Goal: Task Accomplishment & Management: Use online tool/utility

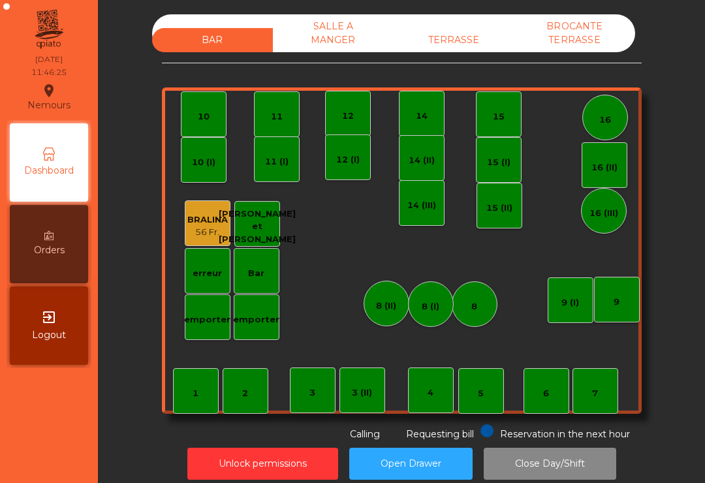
click at [584, 454] on button "Close Day/Shift" at bounding box center [549, 463] width 132 height 32
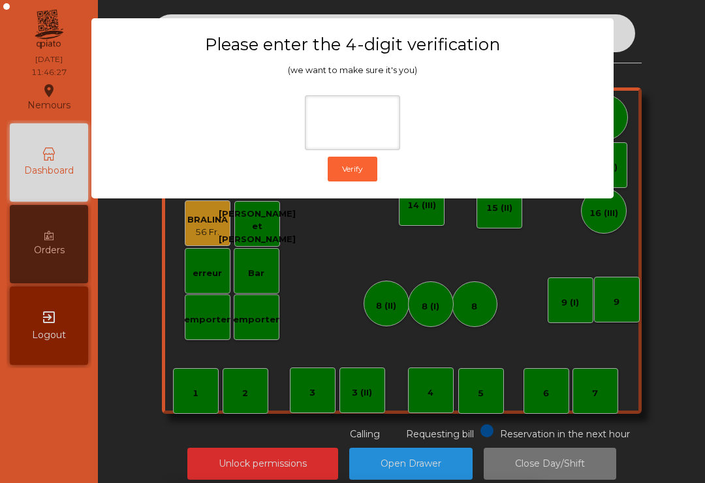
click at [693, 146] on ngb-modal-backdrop at bounding box center [352, 241] width 705 height 483
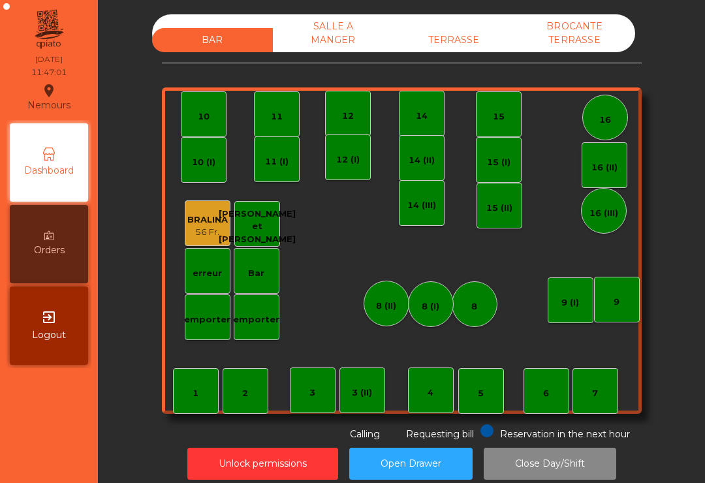
click at [89, 474] on nav "Nemours location_on [DATE] 11:47:01 Dashboard Orders exit_to_app Logout" at bounding box center [49, 241] width 98 height 483
click at [308, 469] on button "Unlock permissions" at bounding box center [262, 463] width 151 height 32
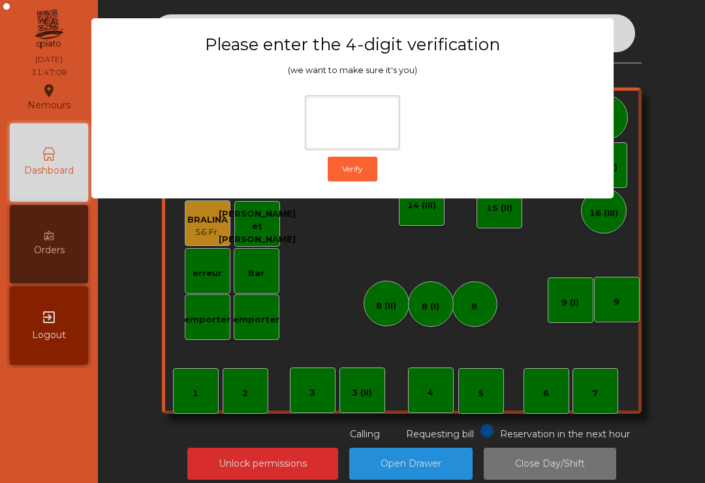
click at [337, 330] on ngb-modal-window "Please enter the 4-digit verification (we want to make sure it's you) Verify" at bounding box center [352, 241] width 669 height 483
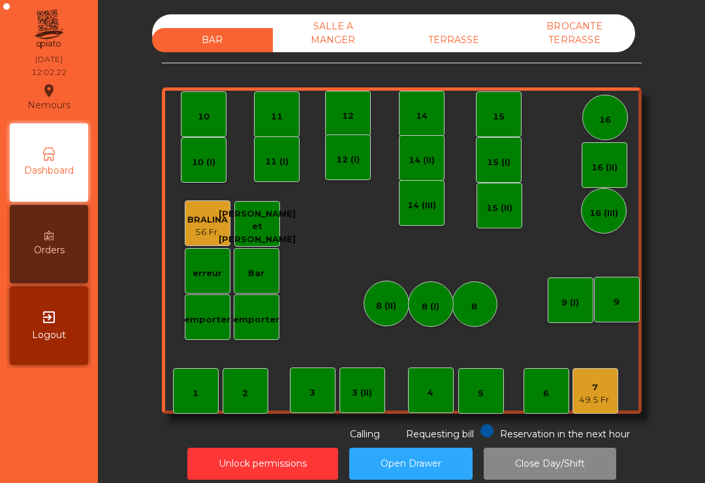
click at [204, 209] on div "BRALINA 56 Fr." at bounding box center [207, 223] width 40 height 31
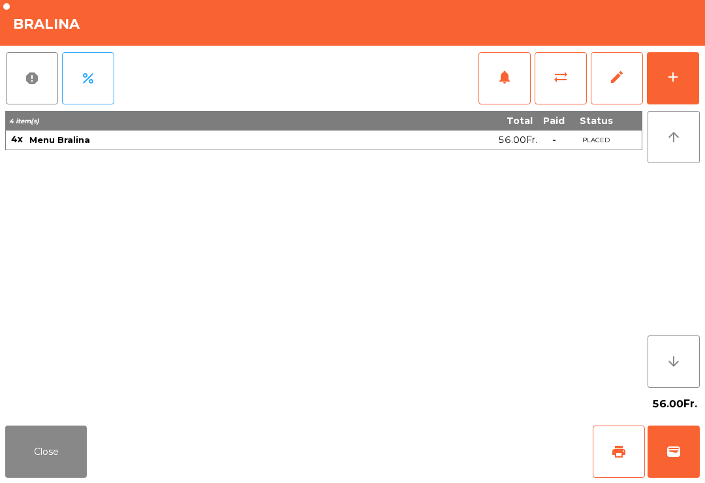
click at [504, 83] on span "notifications" at bounding box center [504, 77] width 16 height 16
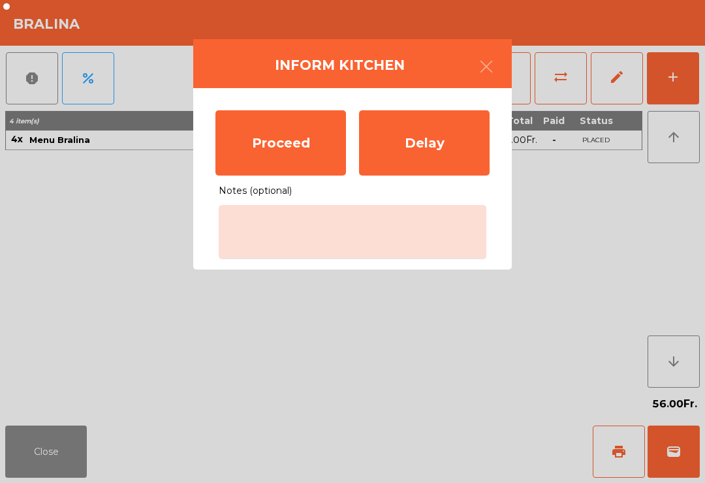
click at [293, 137] on div "Proceed" at bounding box center [280, 142] width 130 height 65
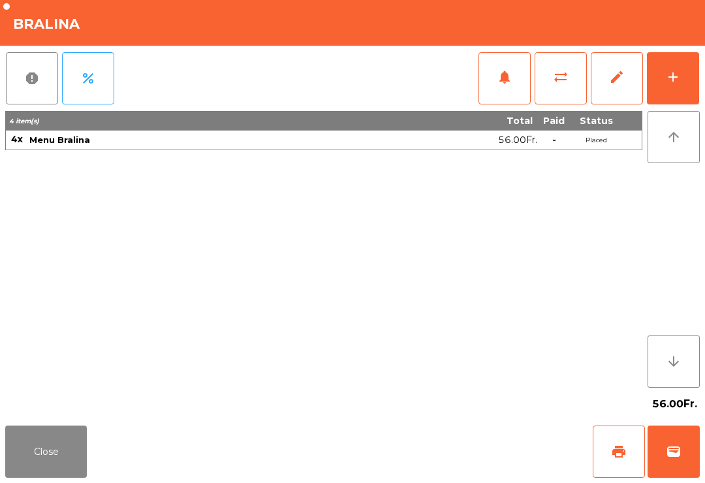
click at [42, 474] on button "Close" at bounding box center [46, 451] width 82 height 52
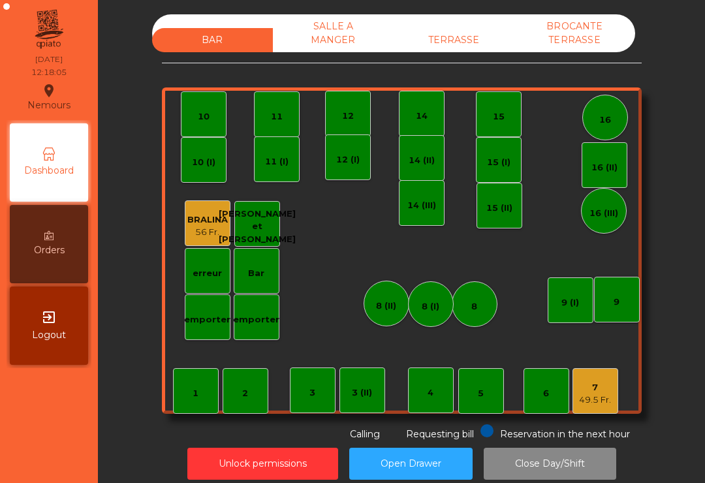
click at [598, 389] on div "7" at bounding box center [595, 387] width 32 height 13
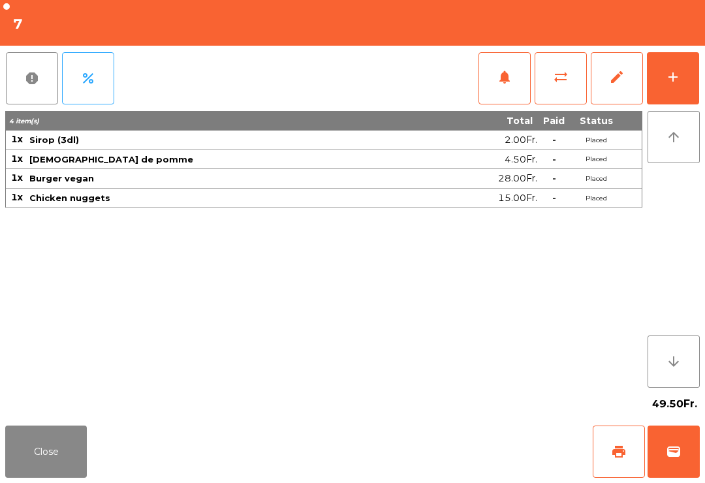
click at [32, 442] on button "Close" at bounding box center [46, 451] width 82 height 52
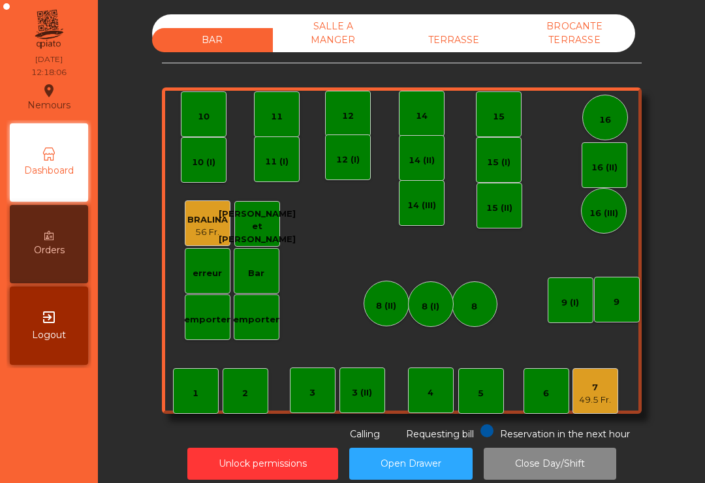
click at [39, 474] on nav "Nemours location_on [DATE] 12:18:06 Dashboard Orders exit_to_app Logout" at bounding box center [49, 241] width 98 height 483
click at [468, 34] on div "TERRASSE" at bounding box center [453, 40] width 121 height 24
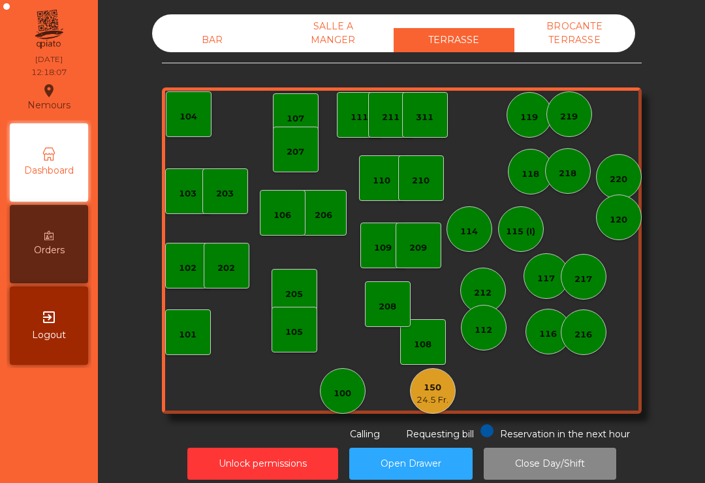
click at [431, 392] on div "150" at bounding box center [432, 387] width 32 height 13
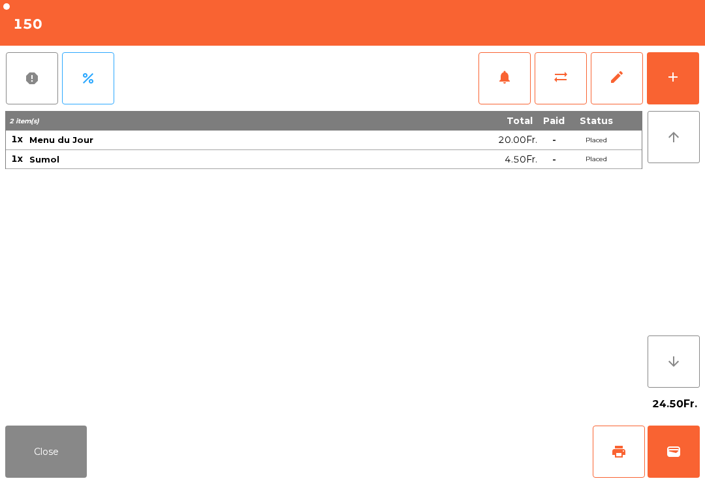
click at [489, 89] on button "notifications" at bounding box center [504, 78] width 52 height 52
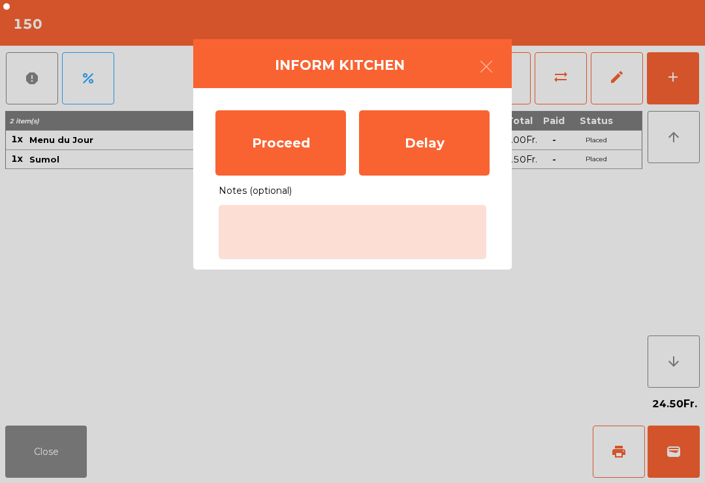
click at [284, 144] on div "Proceed" at bounding box center [280, 142] width 130 height 65
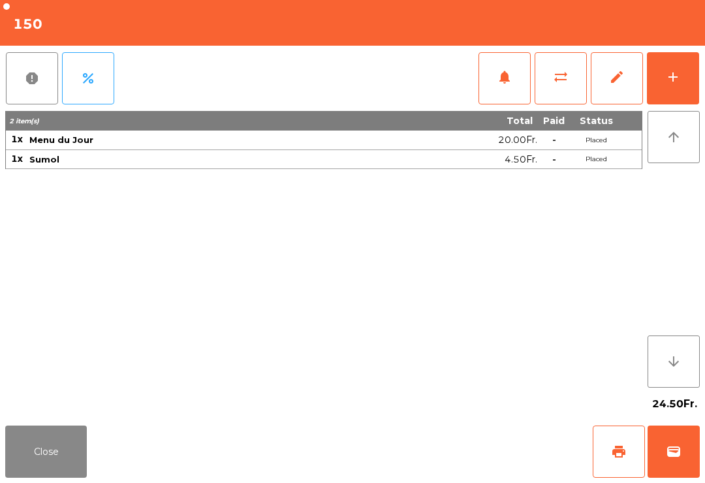
click at [673, 435] on button "wallet" at bounding box center [673, 451] width 52 height 52
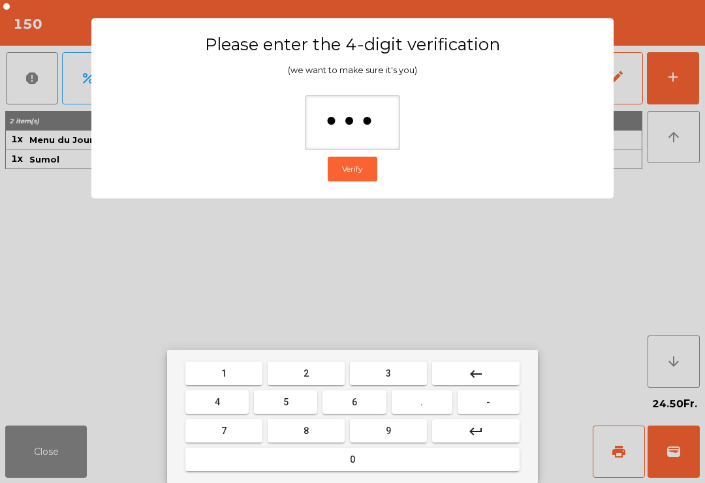
type input "**"
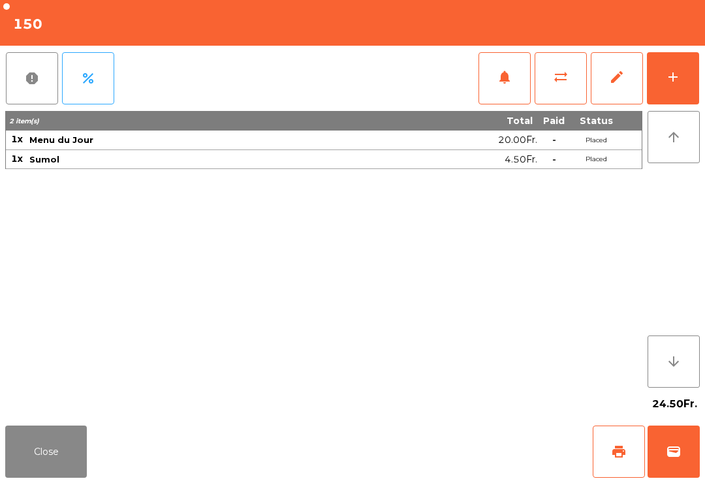
click at [417, 468] on div "Close print wallet" at bounding box center [352, 451] width 705 height 63
click at [427, 472] on div "Close print wallet" at bounding box center [352, 451] width 705 height 63
click at [435, 468] on div "Close print wallet" at bounding box center [352, 451] width 705 height 63
click at [444, 465] on div "Close print wallet" at bounding box center [352, 451] width 705 height 63
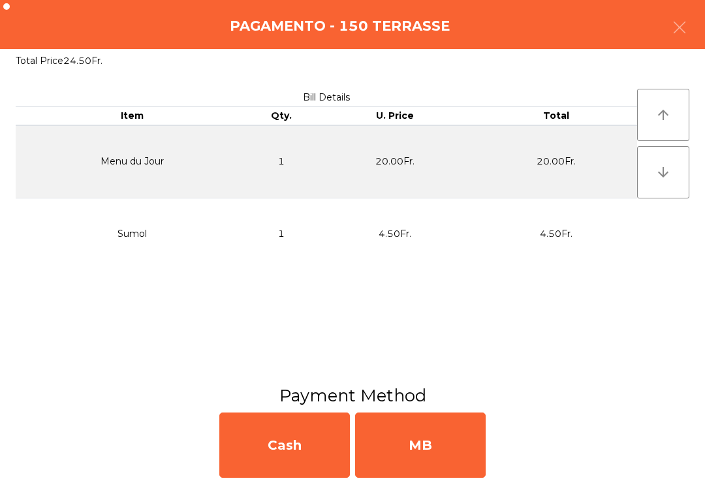
click at [438, 461] on div "MB" at bounding box center [420, 444] width 130 height 65
click at [453, 461] on div "No" at bounding box center [420, 444] width 130 height 65
click at [450, 466] on div "No" at bounding box center [420, 444] width 130 height 65
click at [452, 476] on div "No" at bounding box center [420, 444] width 130 height 65
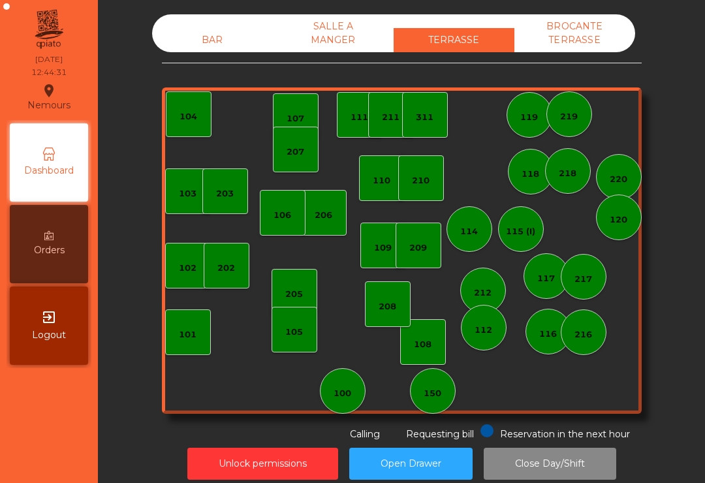
click at [187, 47] on div "BAR" at bounding box center [212, 40] width 121 height 24
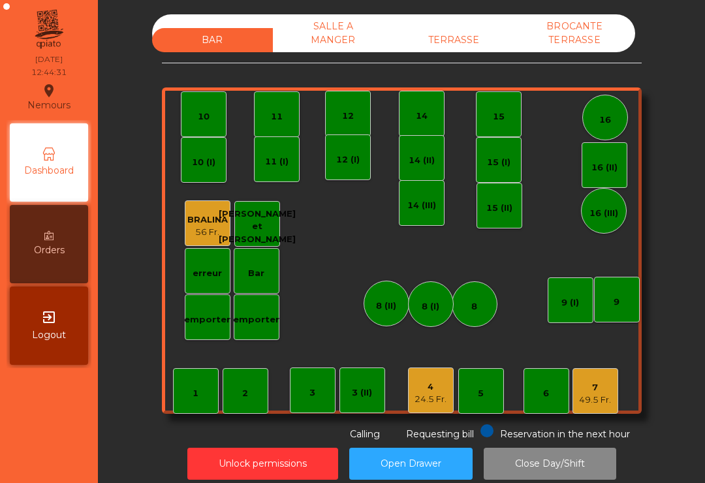
click at [597, 406] on div "7 49.5 Fr." at bounding box center [595, 391] width 46 height 46
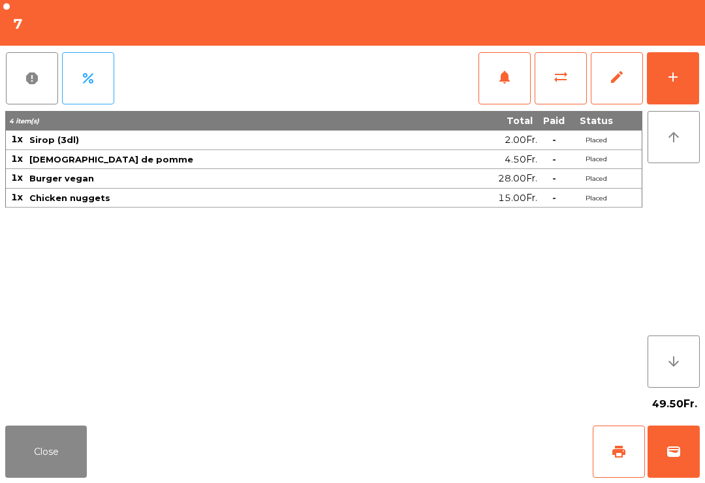
click at [671, 91] on button "add" at bounding box center [672, 78] width 52 height 52
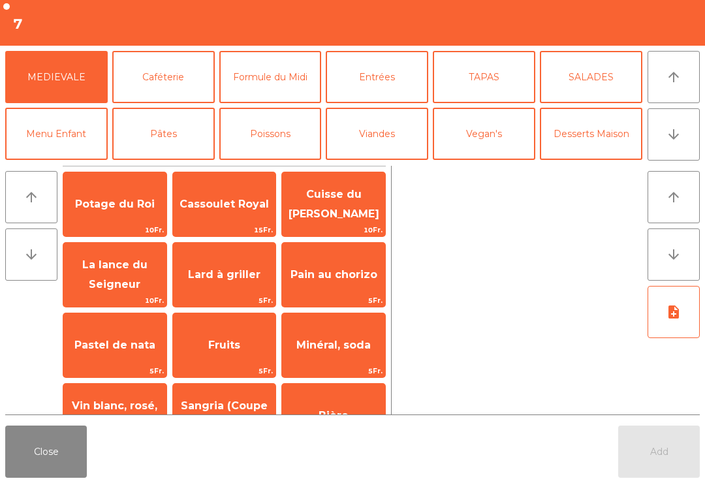
click at [180, 85] on button "Caféterie" at bounding box center [163, 77] width 102 height 52
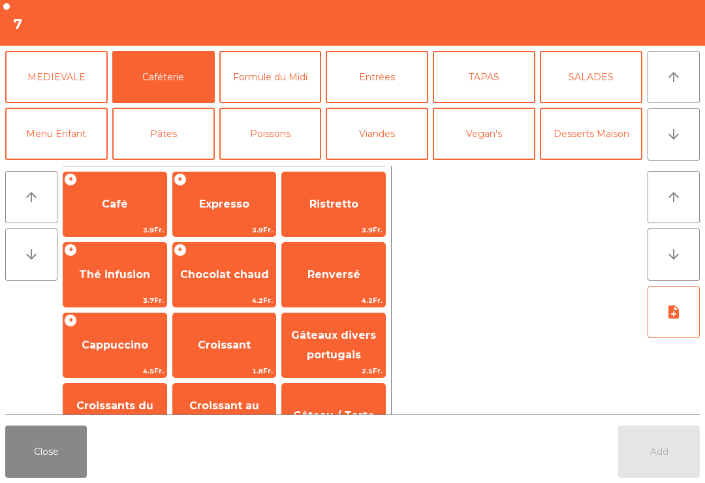
click at [77, 68] on button "MEDIEVALE" at bounding box center [56, 77] width 102 height 52
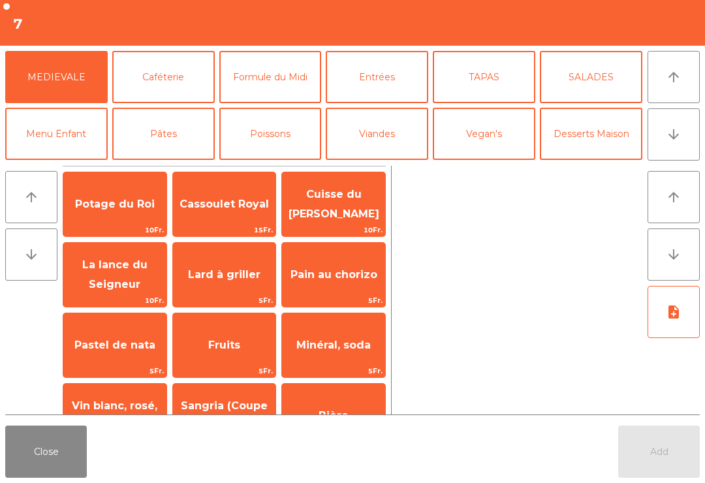
click at [196, 88] on button "Caféterie" at bounding box center [163, 77] width 102 height 52
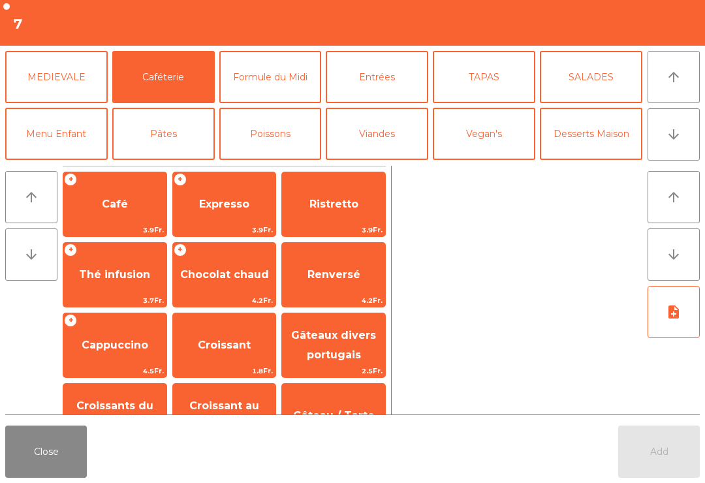
scroll to position [2, 0]
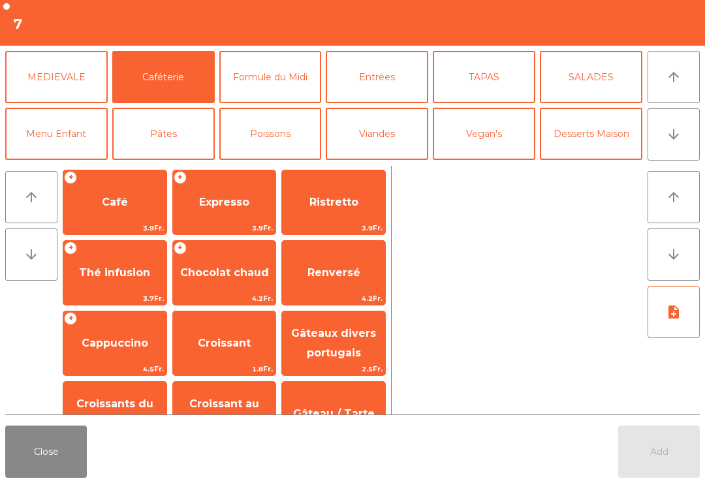
click at [236, 386] on span "Croissant au chocolat pt" at bounding box center [224, 413] width 103 height 55
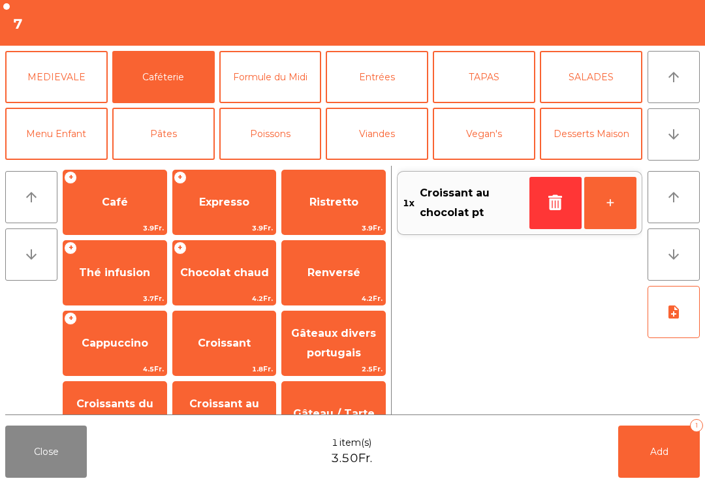
scroll to position [52, 0]
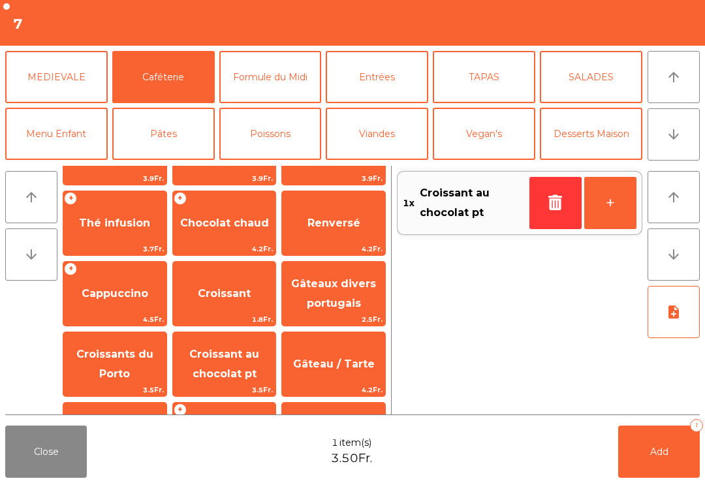
click at [656, 468] on button "Add 1" at bounding box center [659, 451] width 82 height 52
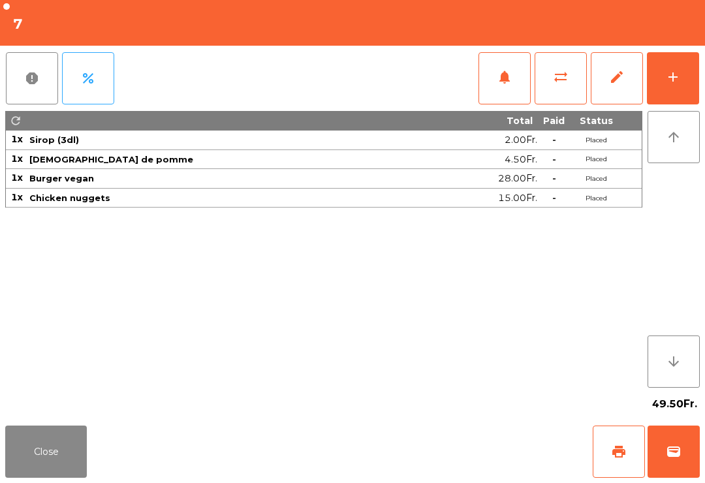
click at [74, 470] on button "Close" at bounding box center [46, 451] width 82 height 52
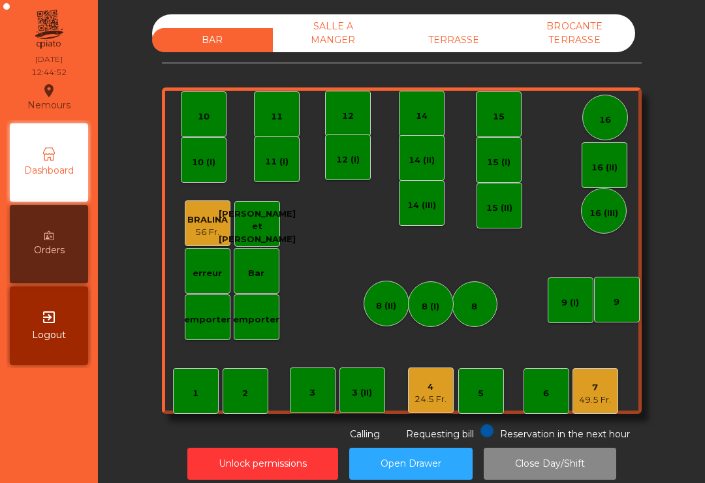
click at [357, 41] on div "SALLE A MANGER" at bounding box center [333, 33] width 121 height 38
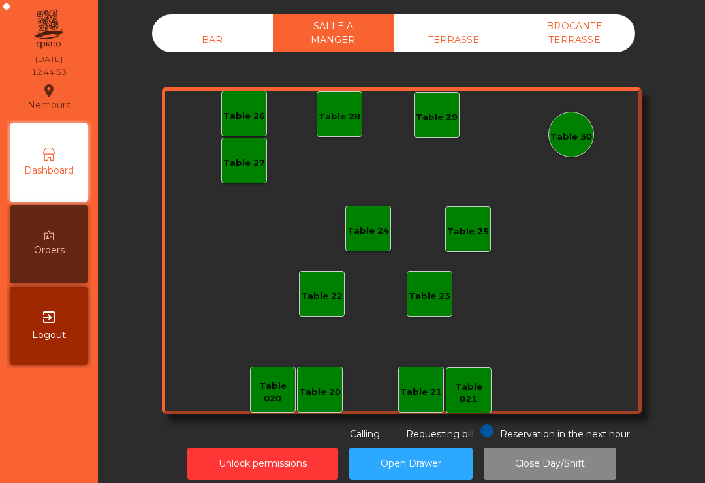
click at [455, 45] on div "TERRASSE" at bounding box center [453, 40] width 121 height 24
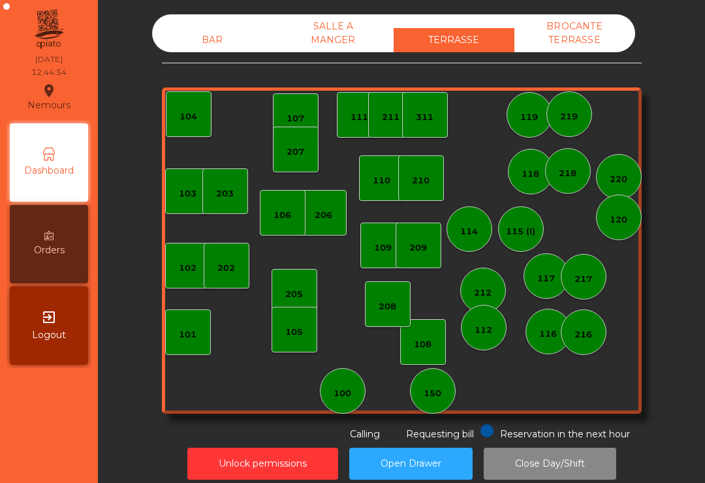
click at [201, 38] on div "BAR" at bounding box center [212, 40] width 121 height 24
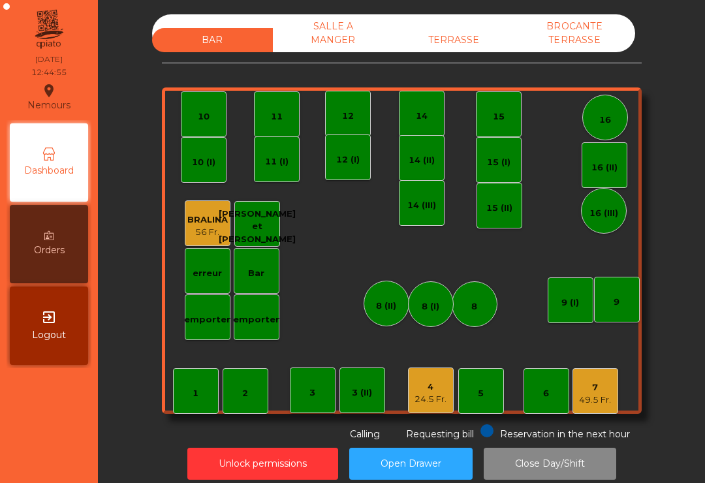
click at [401, 423] on div "BAR SALLE A MANGER TERRASSE BROCANTE TERRASSE 1 2 3 4 24.5 Fr. 5 6 7 49.5 Fr. 8…" at bounding box center [401, 227] width 479 height 427
click at [427, 386] on div "4" at bounding box center [430, 386] width 32 height 13
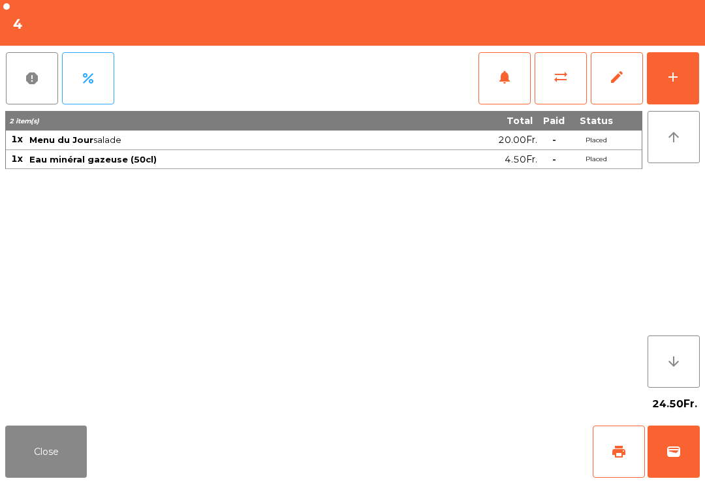
click at [65, 470] on button "Close" at bounding box center [46, 451] width 82 height 52
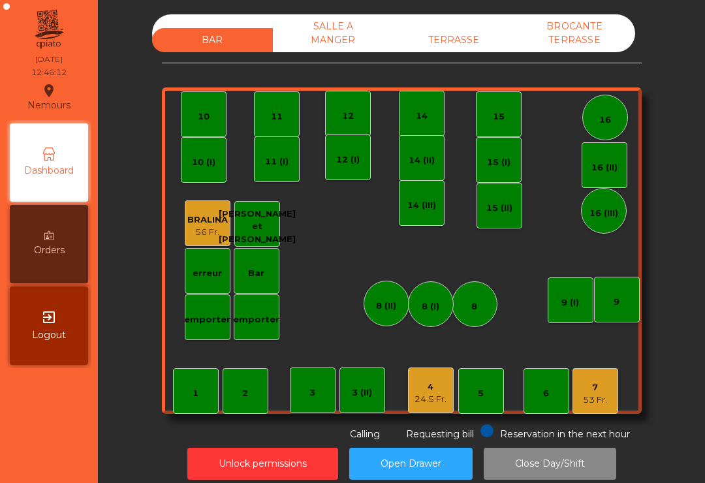
click at [579, 380] on div "7 53 Fr." at bounding box center [595, 391] width 46 height 46
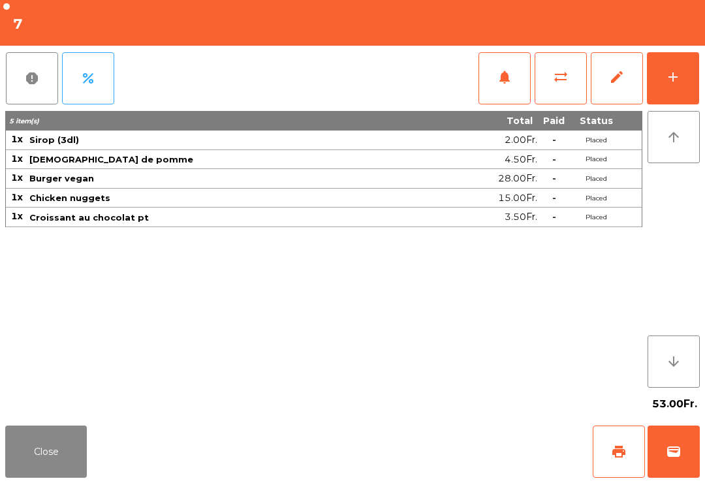
click at [629, 459] on button "print" at bounding box center [618, 451] width 52 height 52
